Goal: Transaction & Acquisition: Purchase product/service

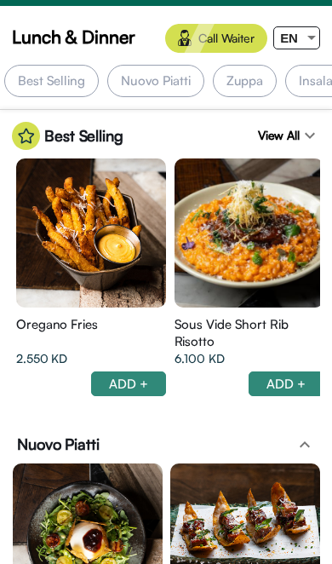
click at [301, 32] on div "EN" at bounding box center [290, 37] width 30 height 21
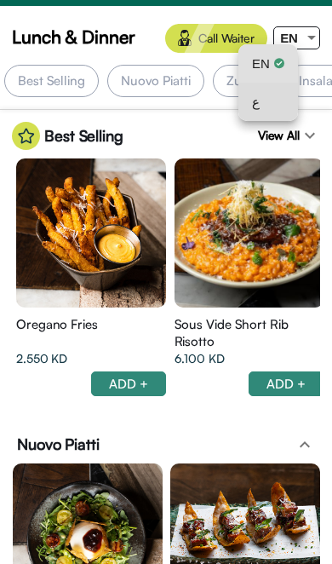
click at [271, 103] on div "ع" at bounding box center [268, 102] width 32 height 38
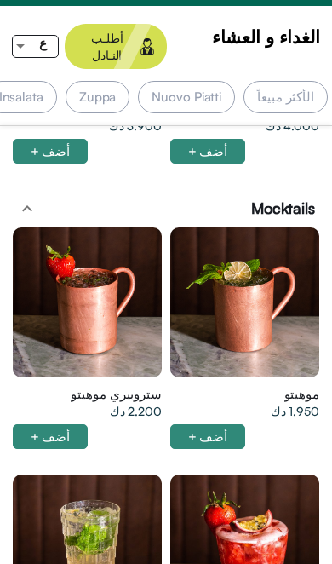
click at [285, 81] on div "الأكثر مبيعاً" at bounding box center [286, 97] width 84 height 32
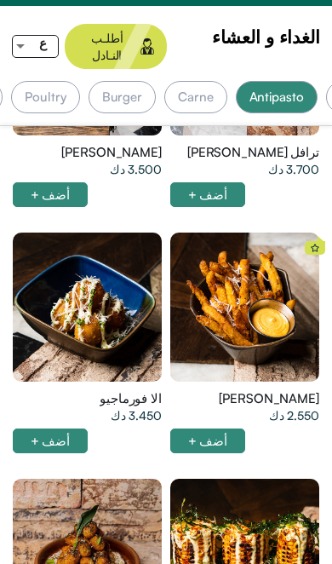
click at [129, 344] on div at bounding box center [88, 308] width 150 height 150
click at [171, 309] on div at bounding box center [246, 308] width 150 height 150
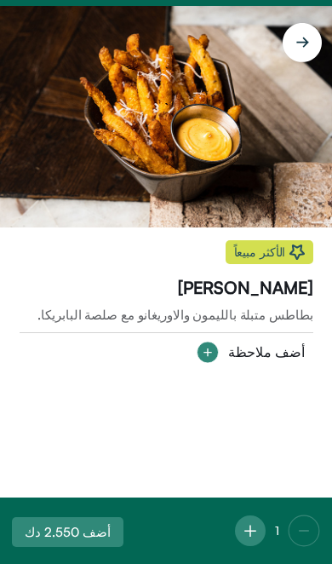
click at [174, 308] on span "بطاطس متبلة بالليمون والاوريغانو مع صلصة البابريكا." at bounding box center [167, 315] width 294 height 17
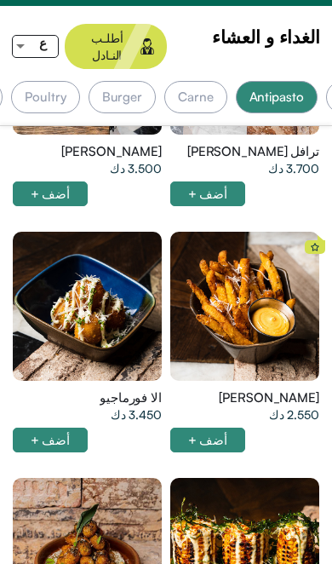
click at [275, 280] on div at bounding box center [246, 307] width 150 height 150
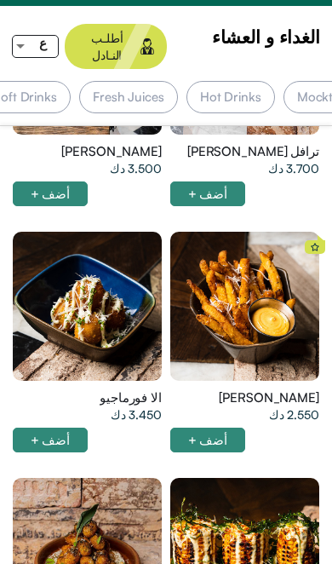
scroll to position [0, -1009]
click at [14, 428] on div "أضف +" at bounding box center [51, 440] width 76 height 25
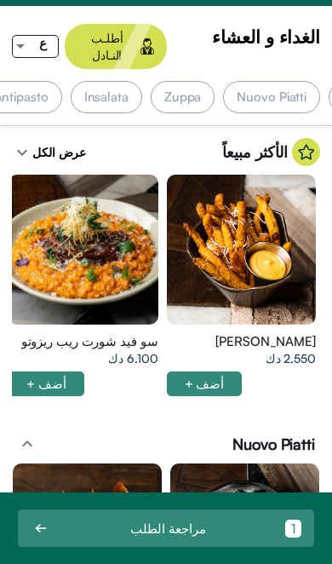
scroll to position [0, 0]
click at [191, 281] on div at bounding box center [242, 250] width 150 height 150
click at [179, 281] on div at bounding box center [242, 250] width 150 height 150
